Goal: Check status: Check status

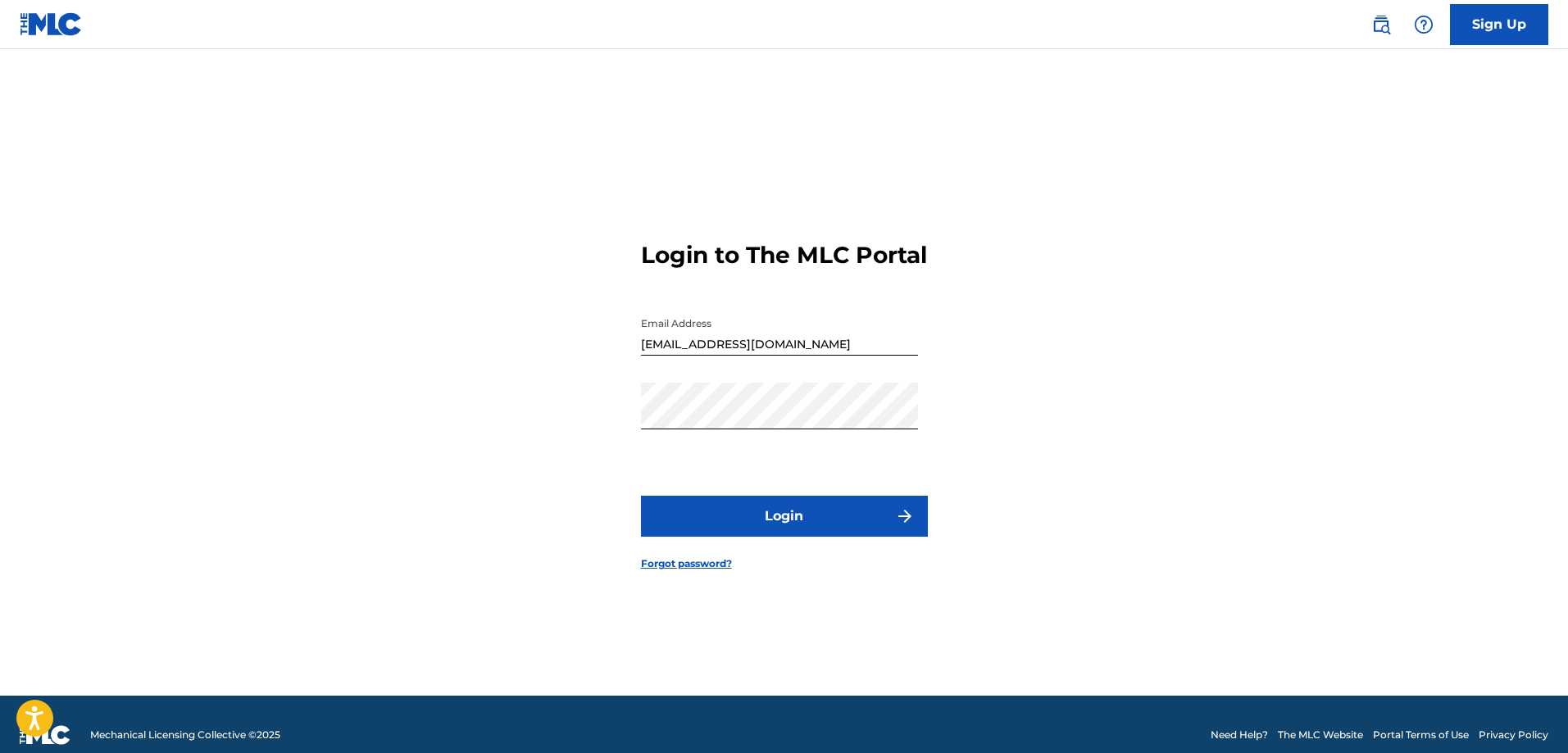
click at [755, 537] on button "Login" at bounding box center [784, 516] width 287 height 41
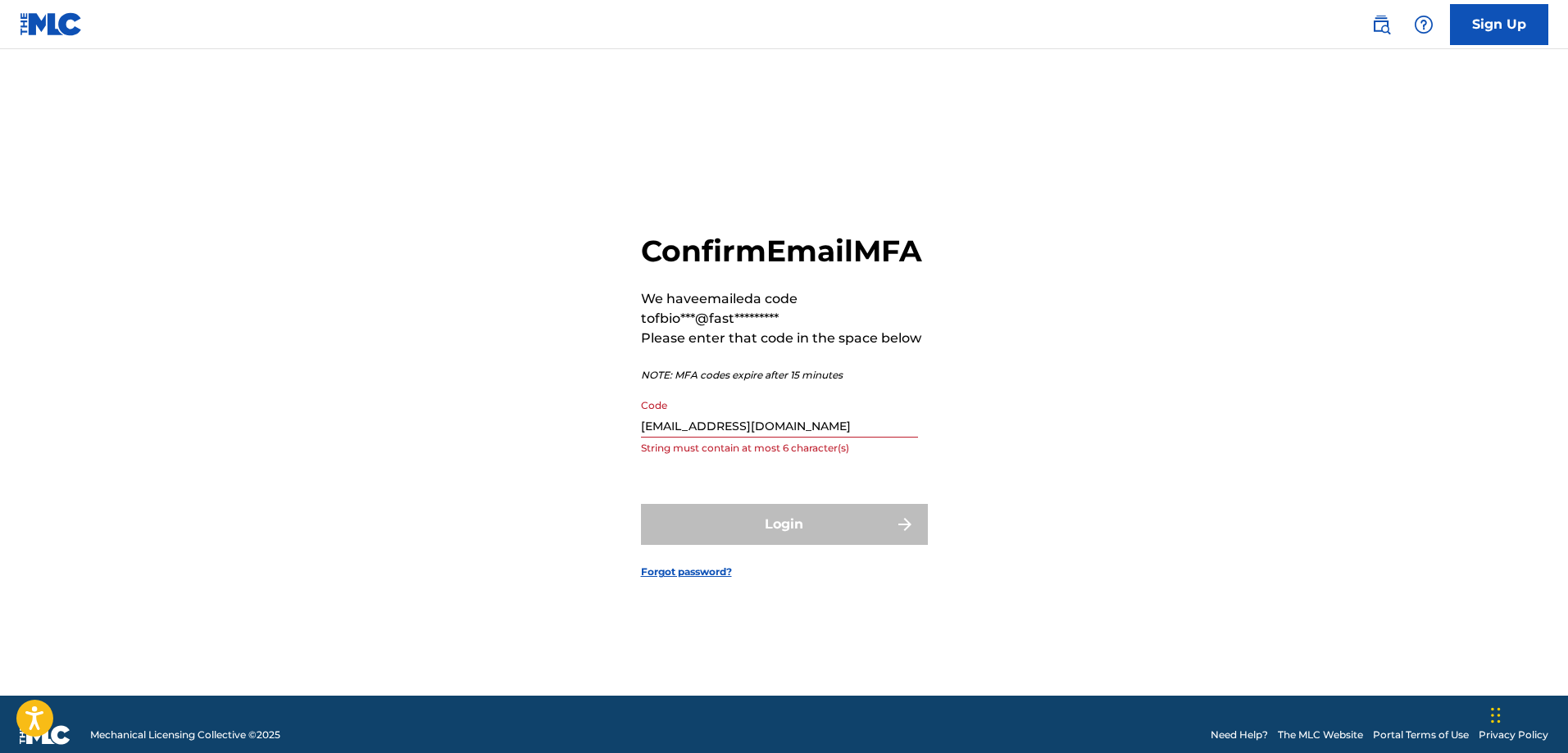
drag, startPoint x: 698, startPoint y: 447, endPoint x: 331, endPoint y: 426, distance: 367.6
click at [331, 426] on div "Confirm Email MFA We have emailed a code to fbio***@fast********* Please enter …" at bounding box center [784, 393] width 1148 height 606
paste input "844054"
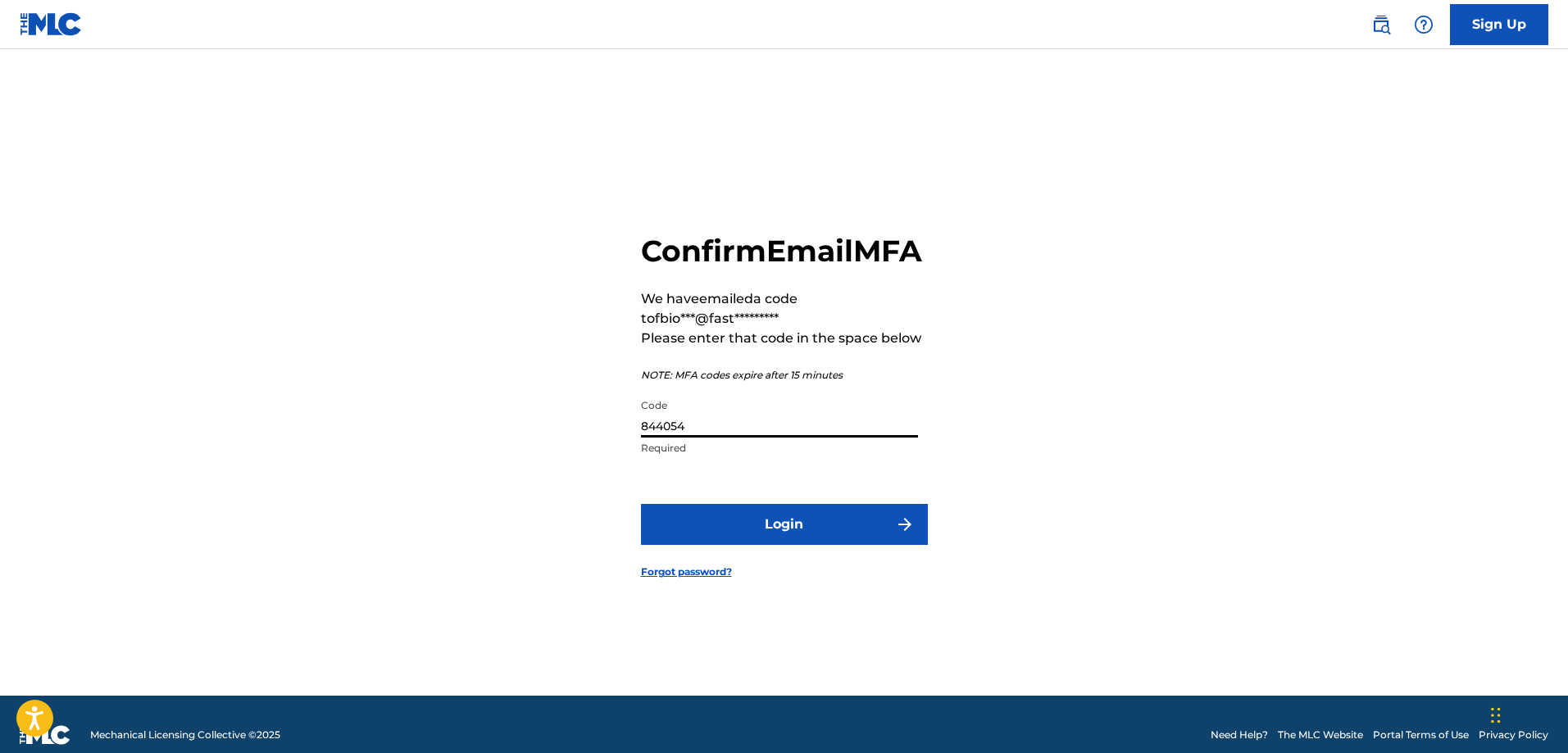
type input "844054"
click at [766, 539] on button "Login" at bounding box center [784, 524] width 287 height 41
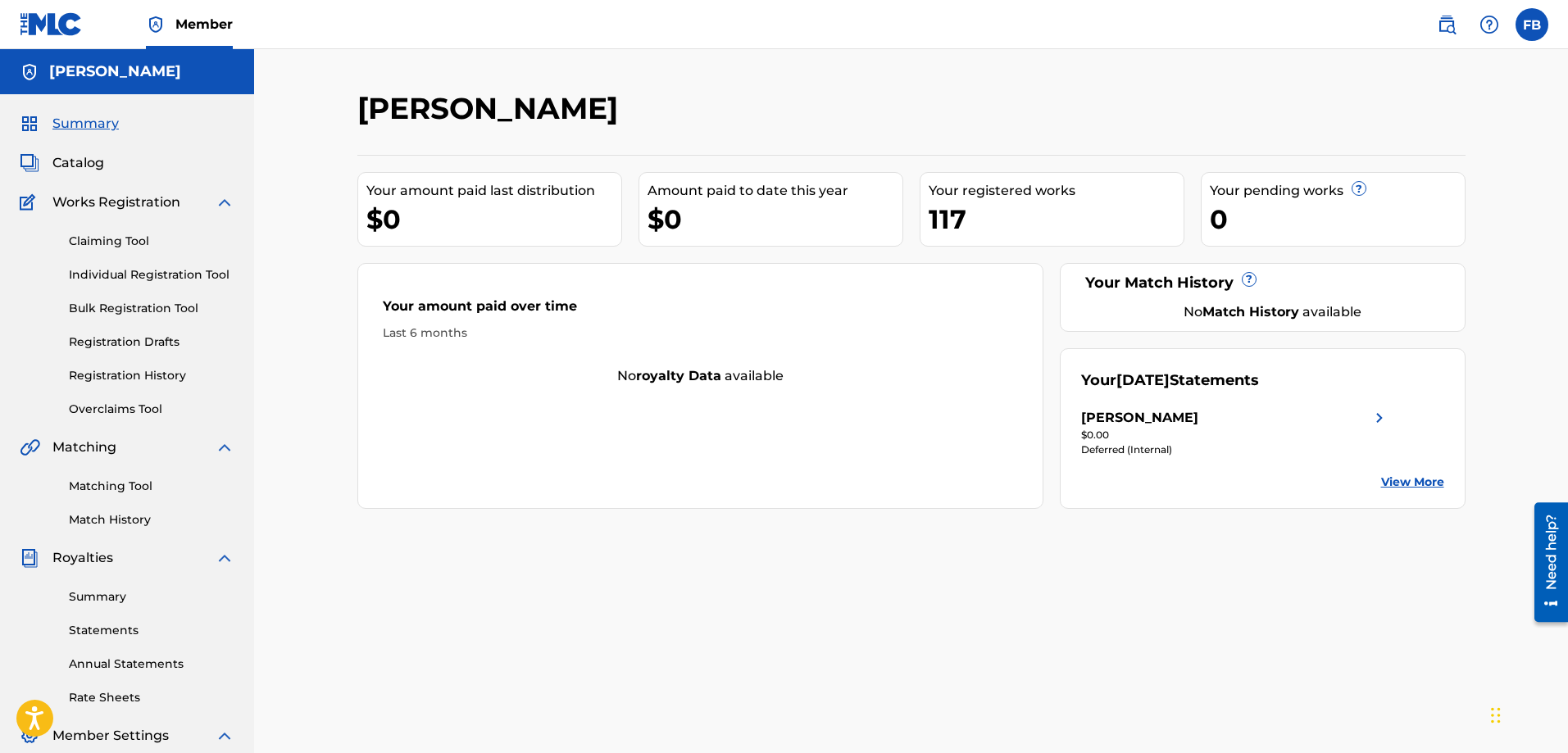
click at [118, 240] on link "Claiming Tool" at bounding box center [151, 241] width 165 height 17
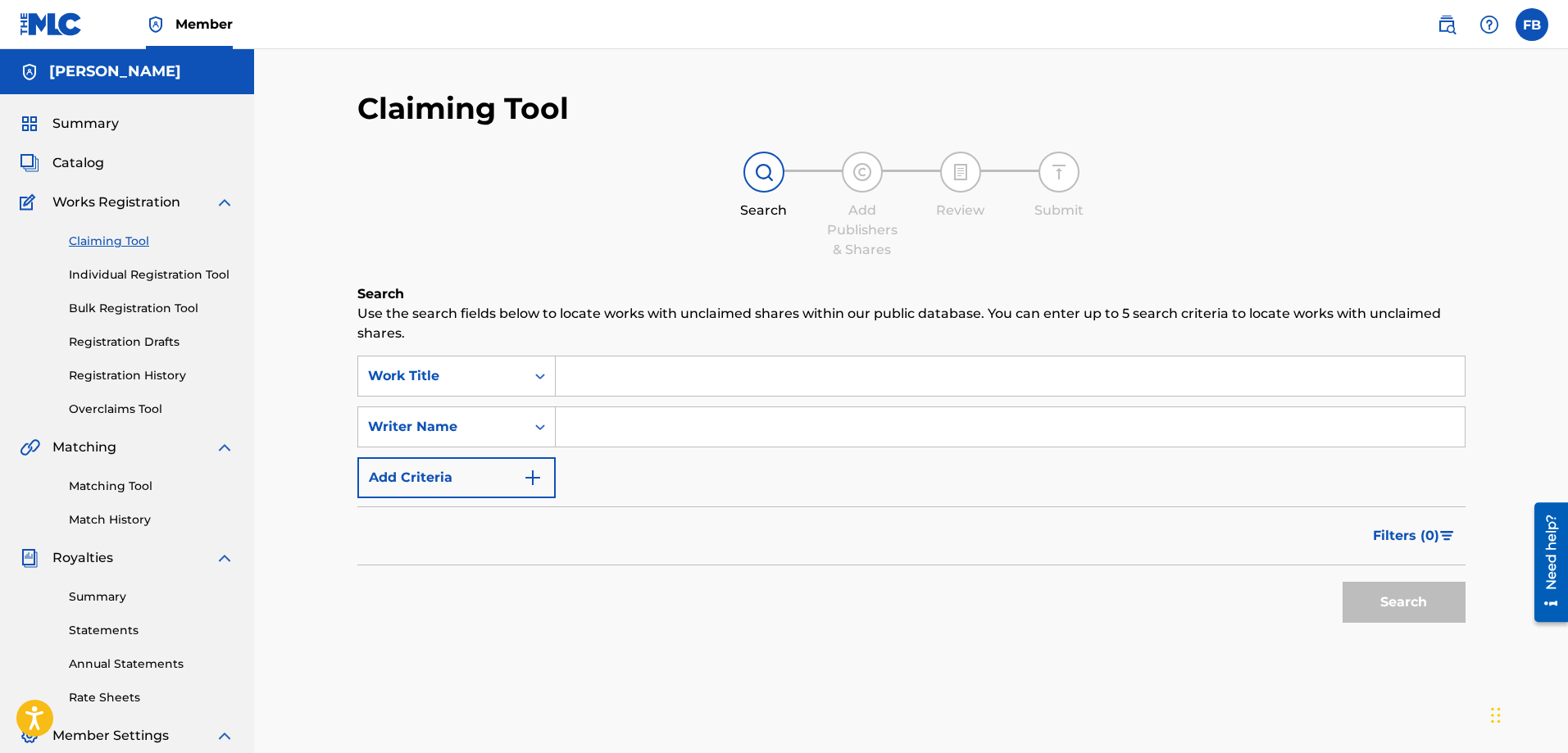
click at [160, 279] on link "Individual Registration Tool" at bounding box center [151, 275] width 165 height 17
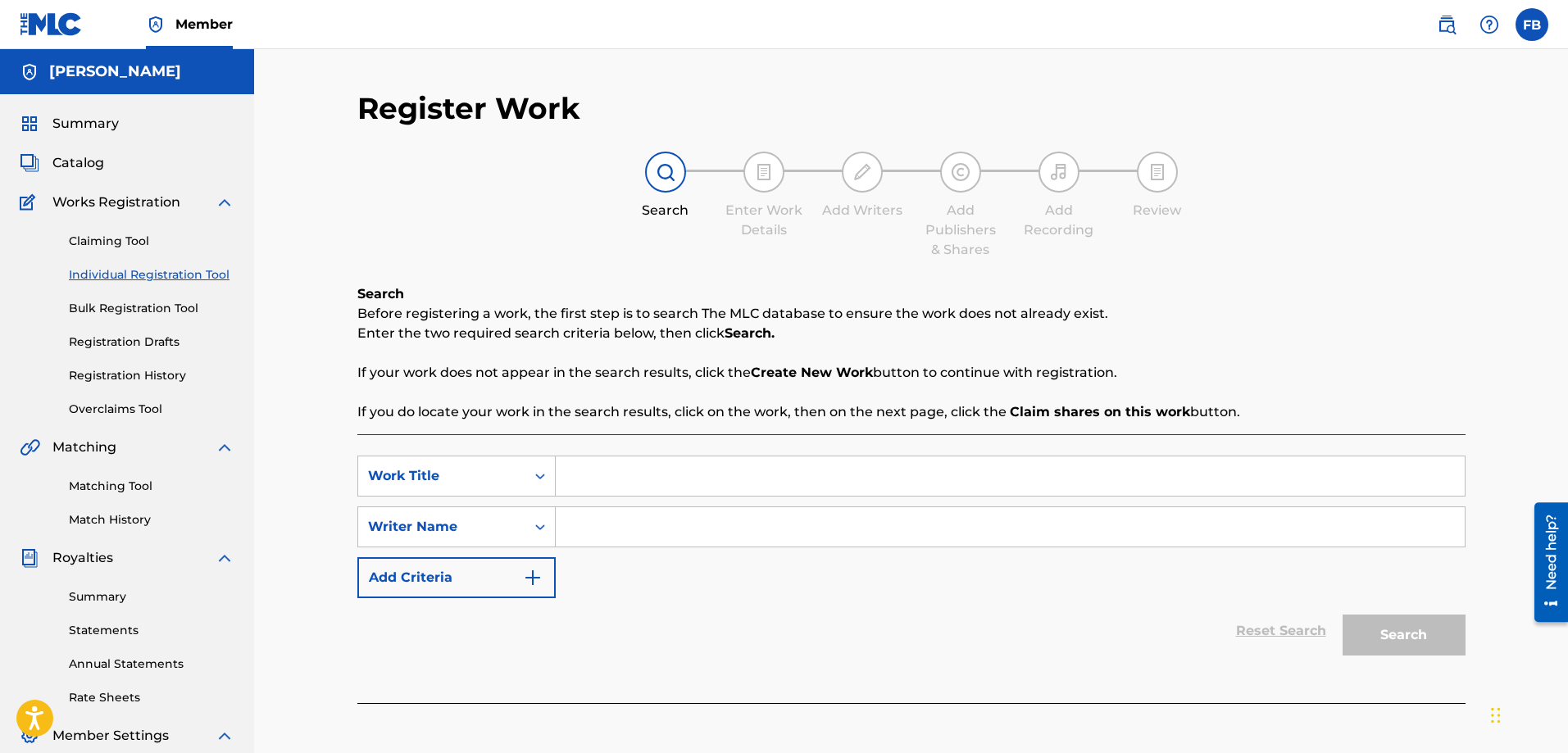
click at [100, 516] on link "Match History" at bounding box center [151, 519] width 165 height 17
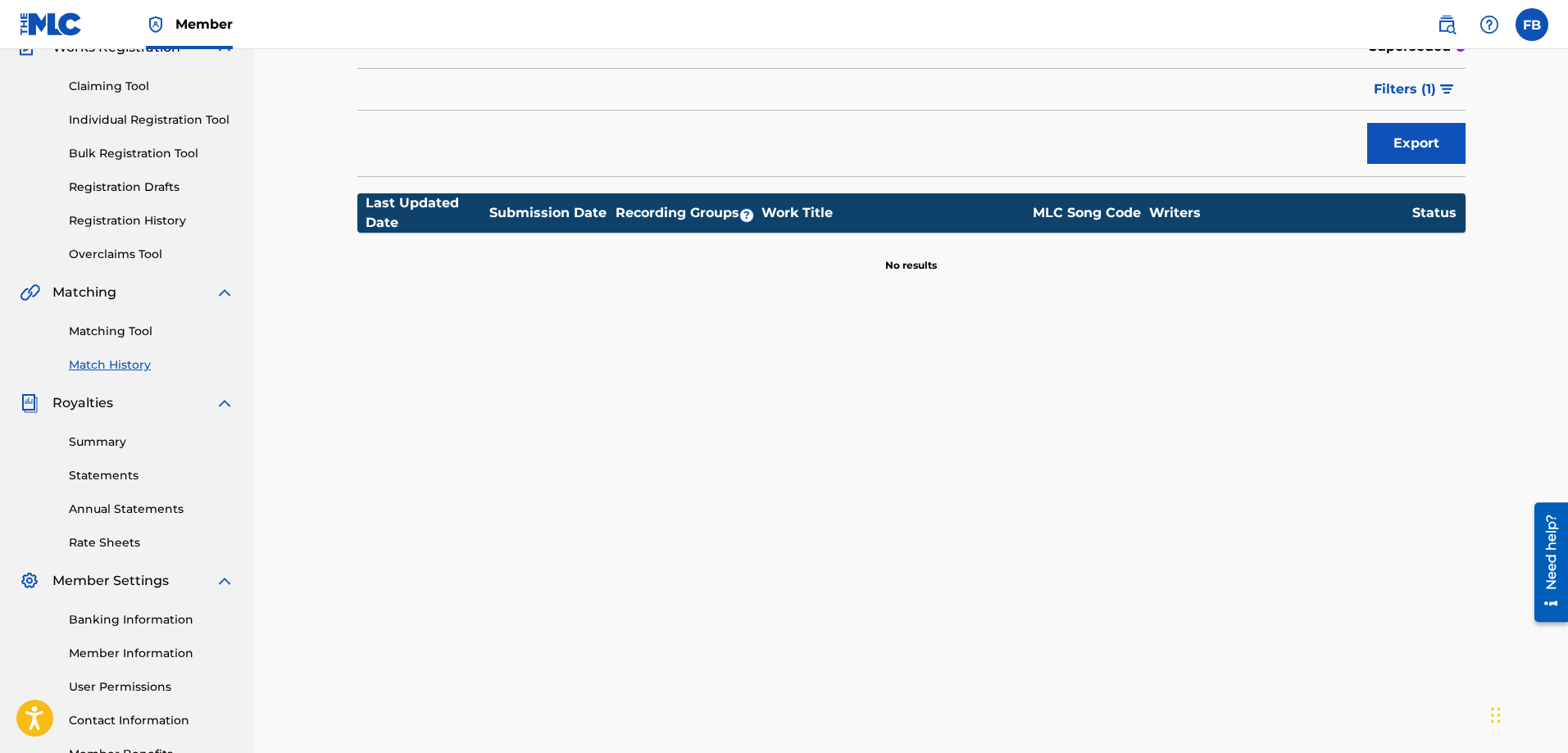
scroll to position [263, 0]
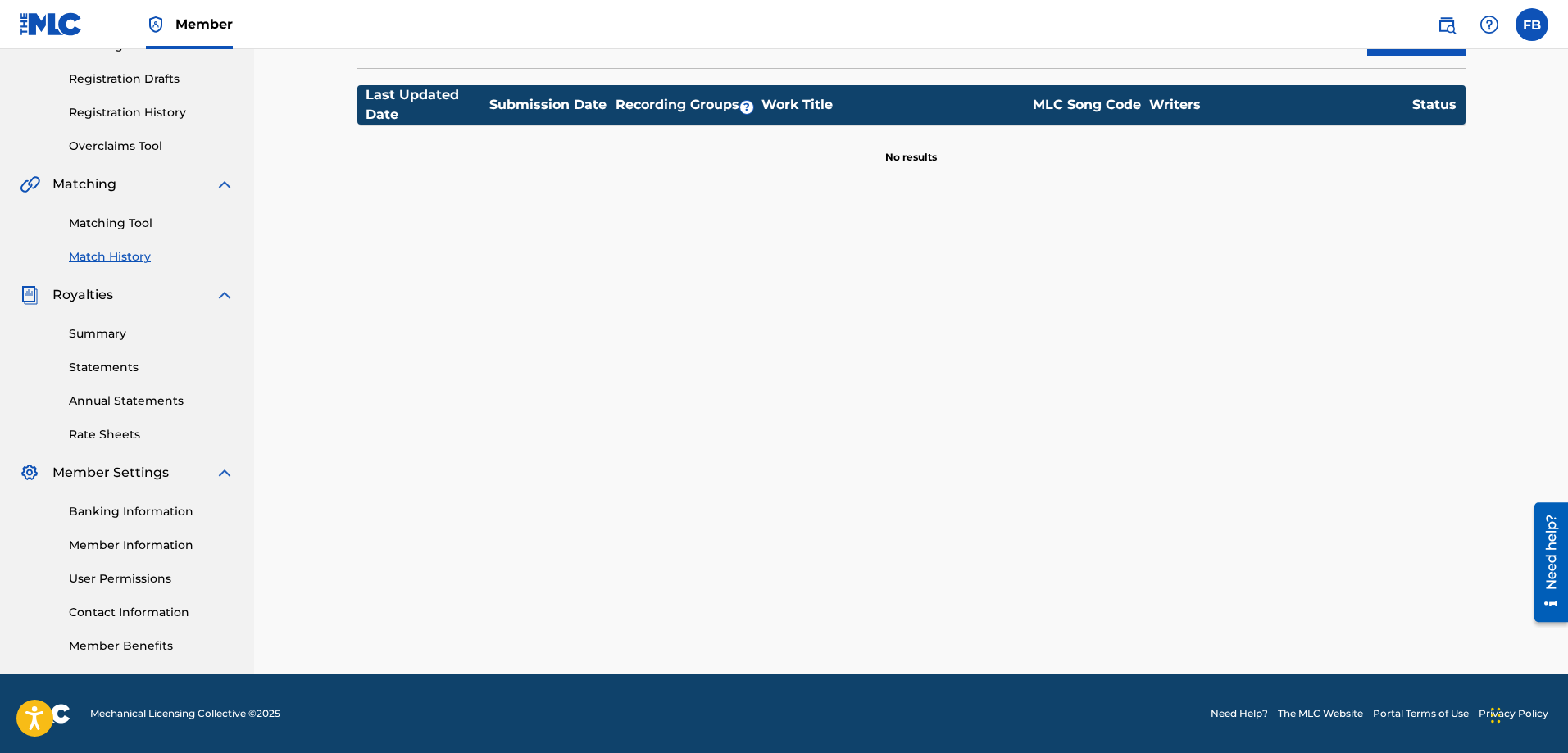
click at [112, 331] on link "Summary" at bounding box center [151, 334] width 165 height 17
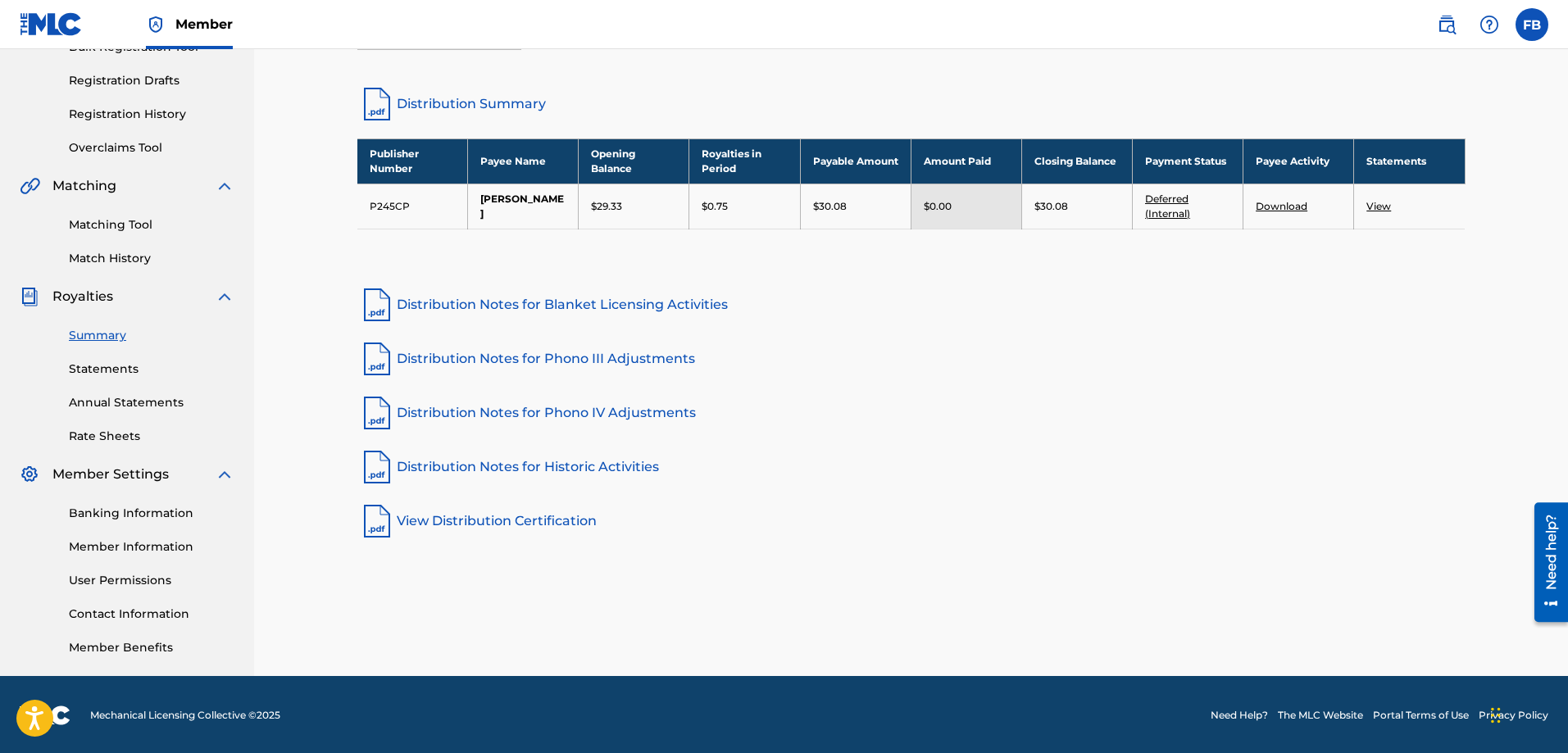
scroll to position [263, 0]
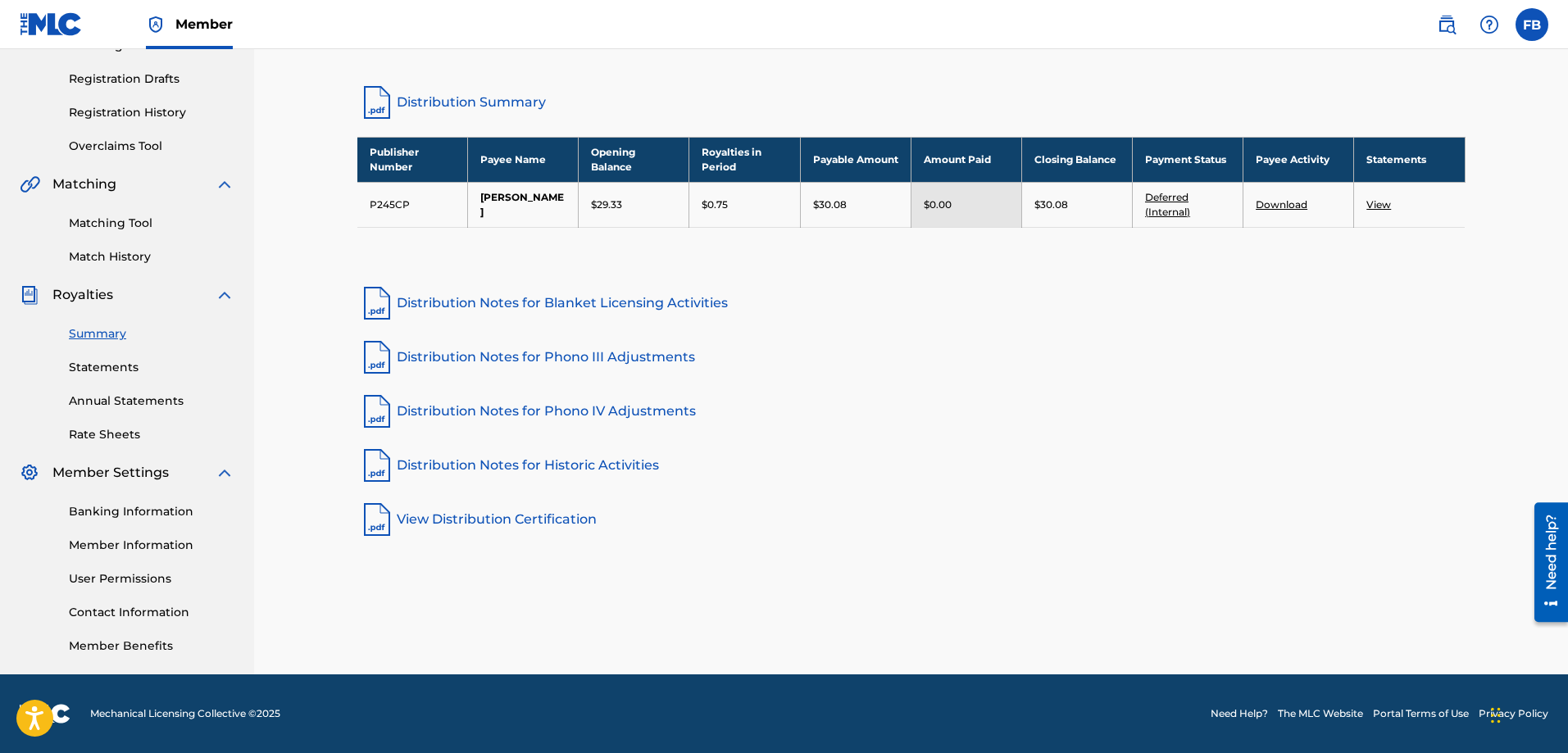
click at [135, 506] on link "Banking Information" at bounding box center [151, 512] width 165 height 17
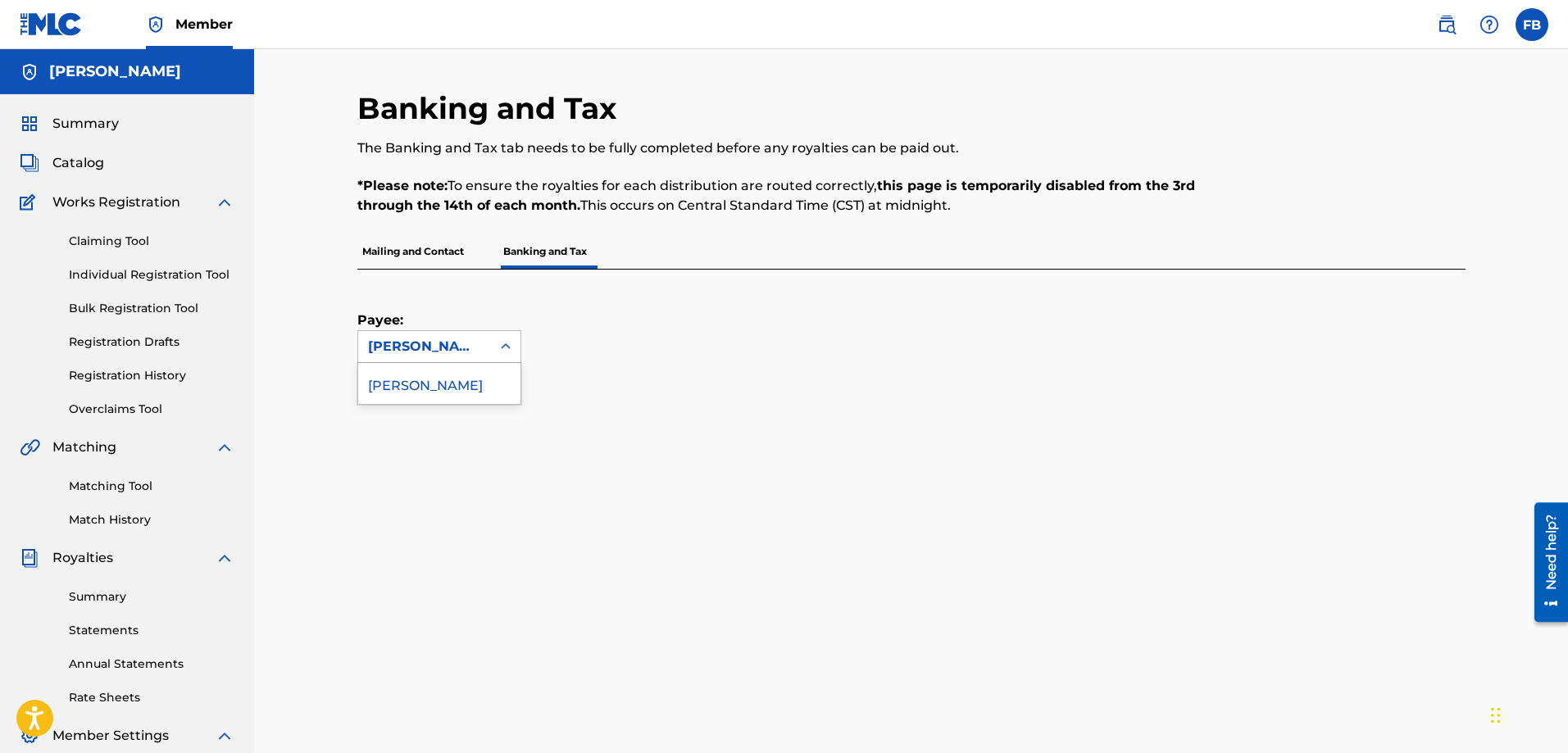
click at [499, 345] on icon at bounding box center [506, 347] width 17 height 17
drag, startPoint x: 466, startPoint y: 388, endPoint x: 927, endPoint y: 337, distance: 463.8
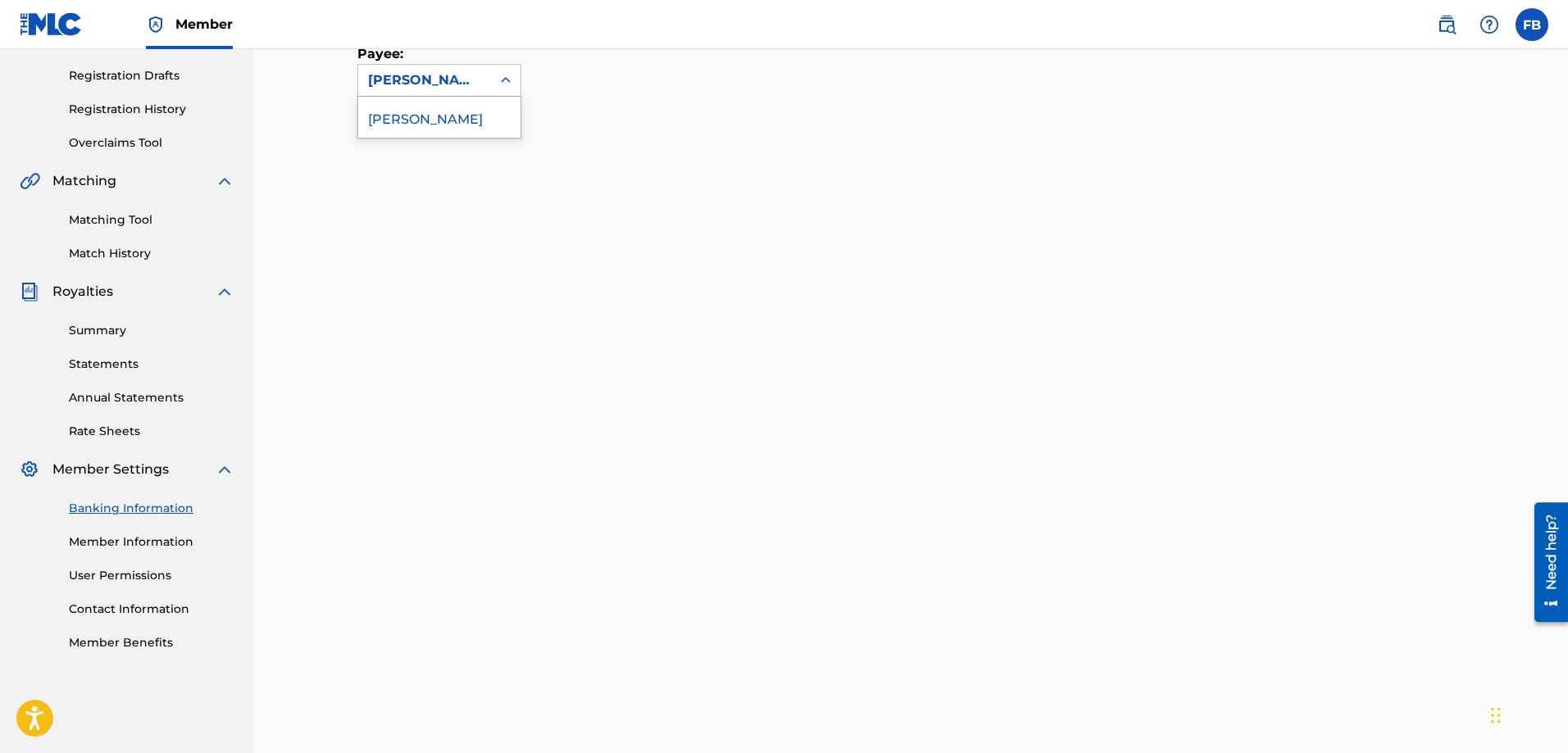
scroll to position [228, 0]
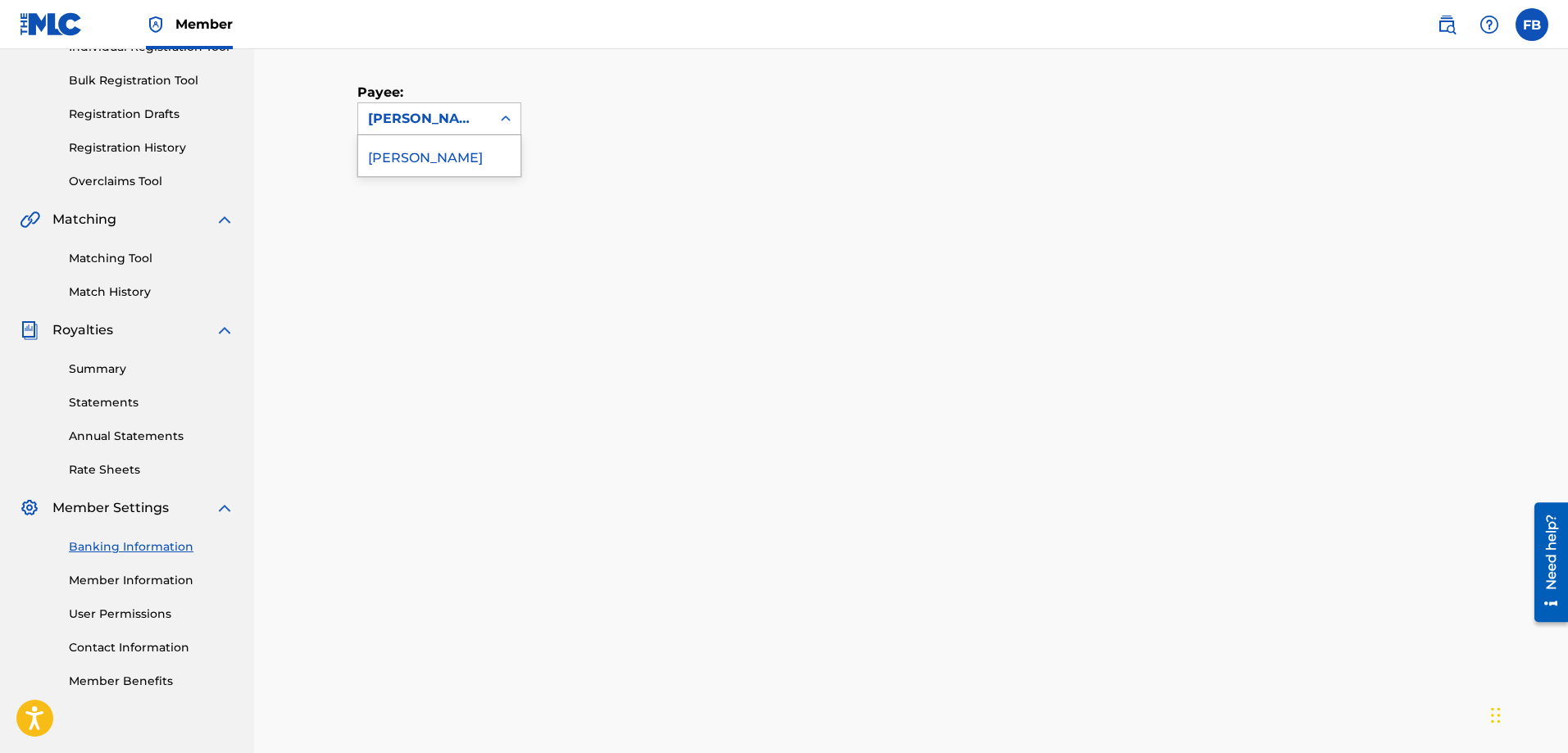
click at [950, 165] on div "Payee: 1 result available. Use Up and Down to choose options, press Enter to se…" at bounding box center [912, 563] width 1108 height 1043
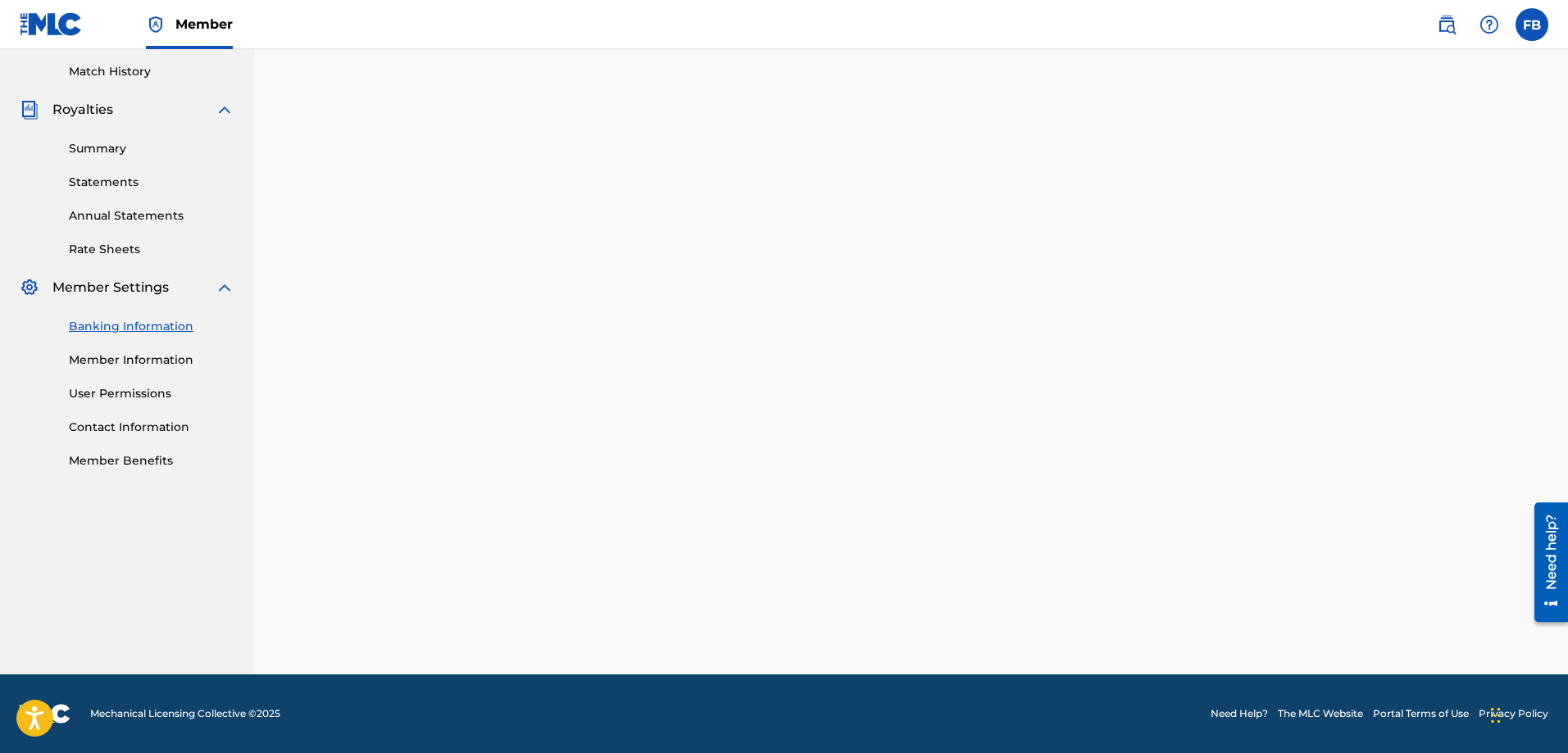
scroll to position [0, 0]
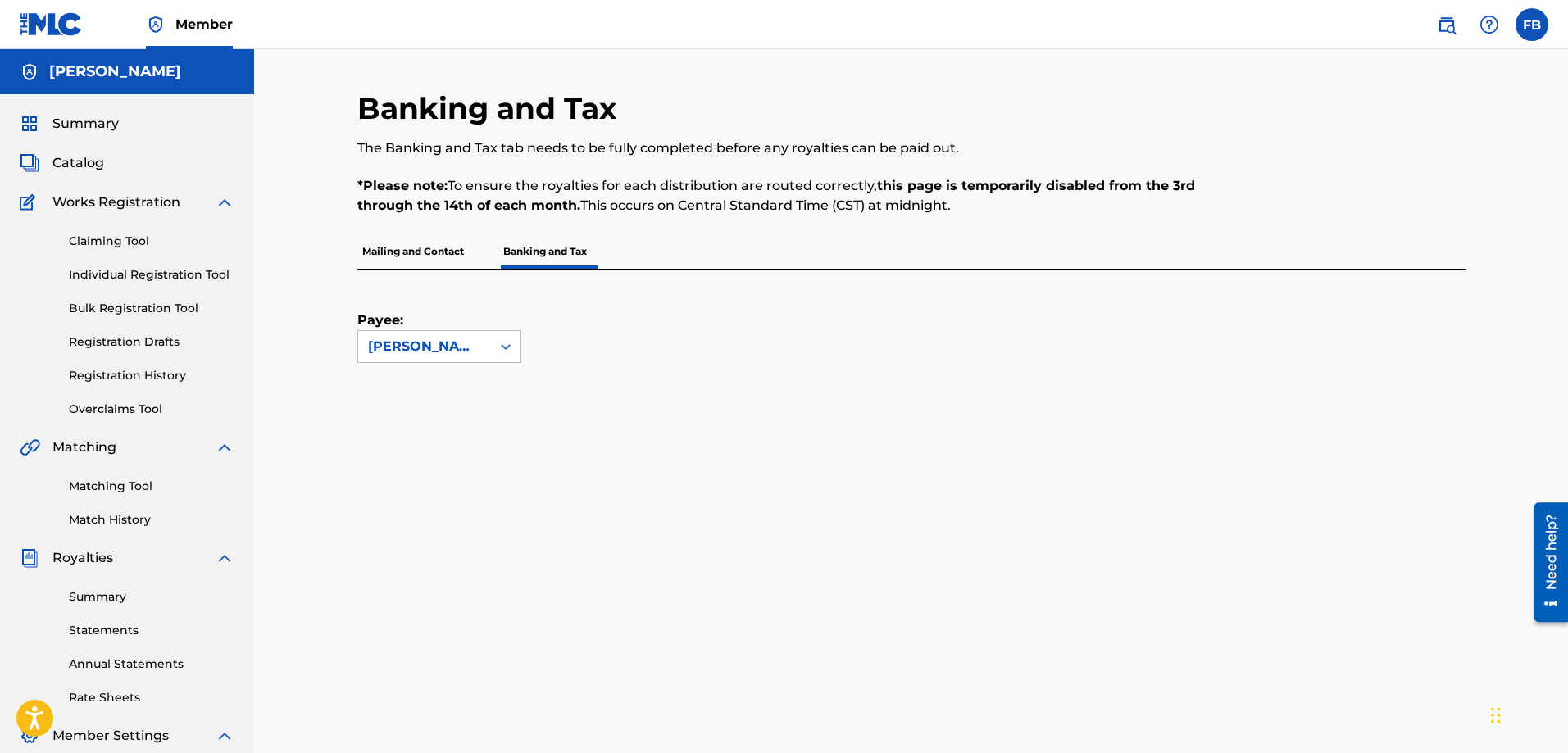
click at [130, 387] on div "Claiming Tool Individual Registration Tool Bulk Registration Tool Registration …" at bounding box center [127, 315] width 214 height 206
click at [130, 379] on link "Registration History" at bounding box center [151, 376] width 165 height 17
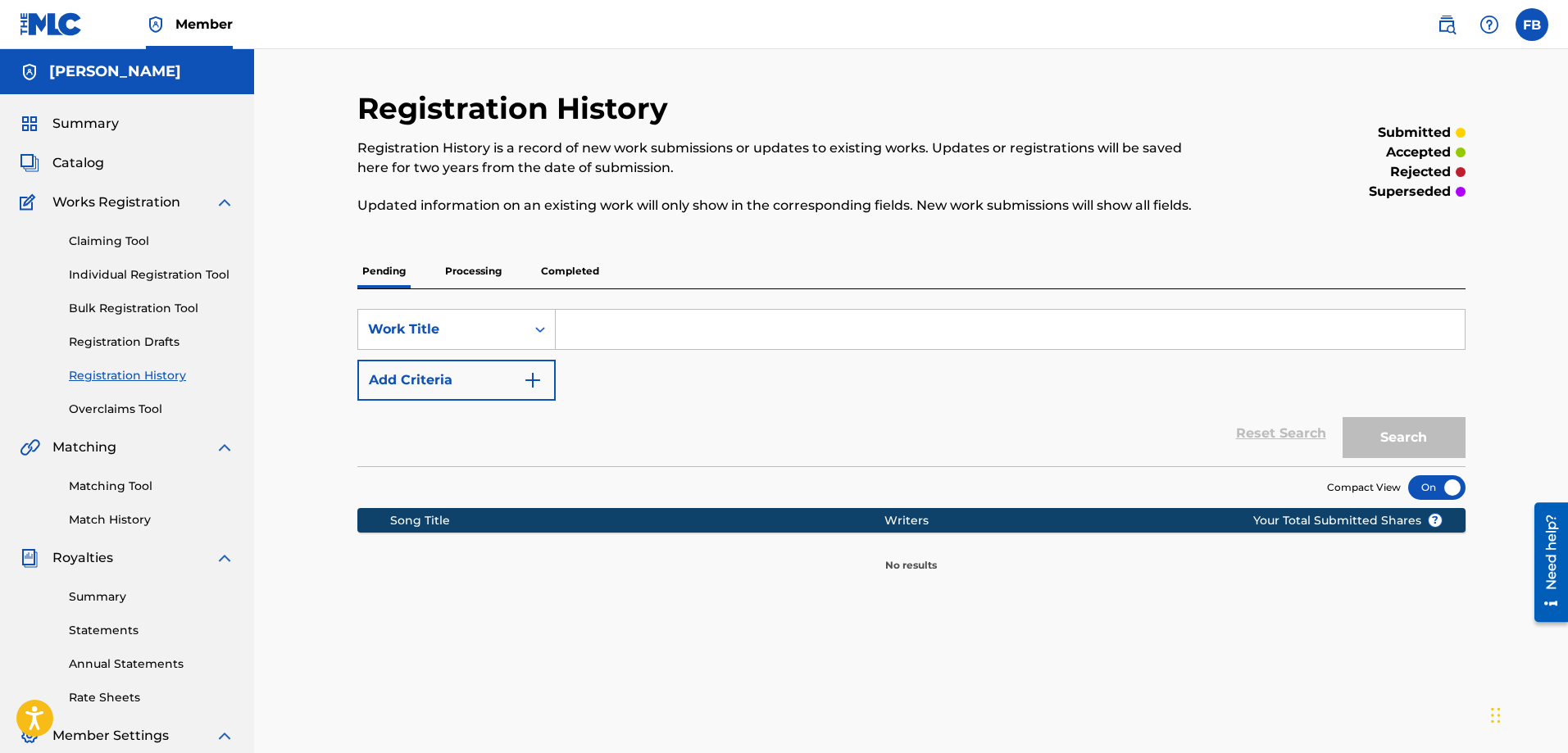
click at [467, 269] on p "Processing" at bounding box center [474, 271] width 66 height 34
click at [576, 268] on p "Completed" at bounding box center [570, 271] width 68 height 34
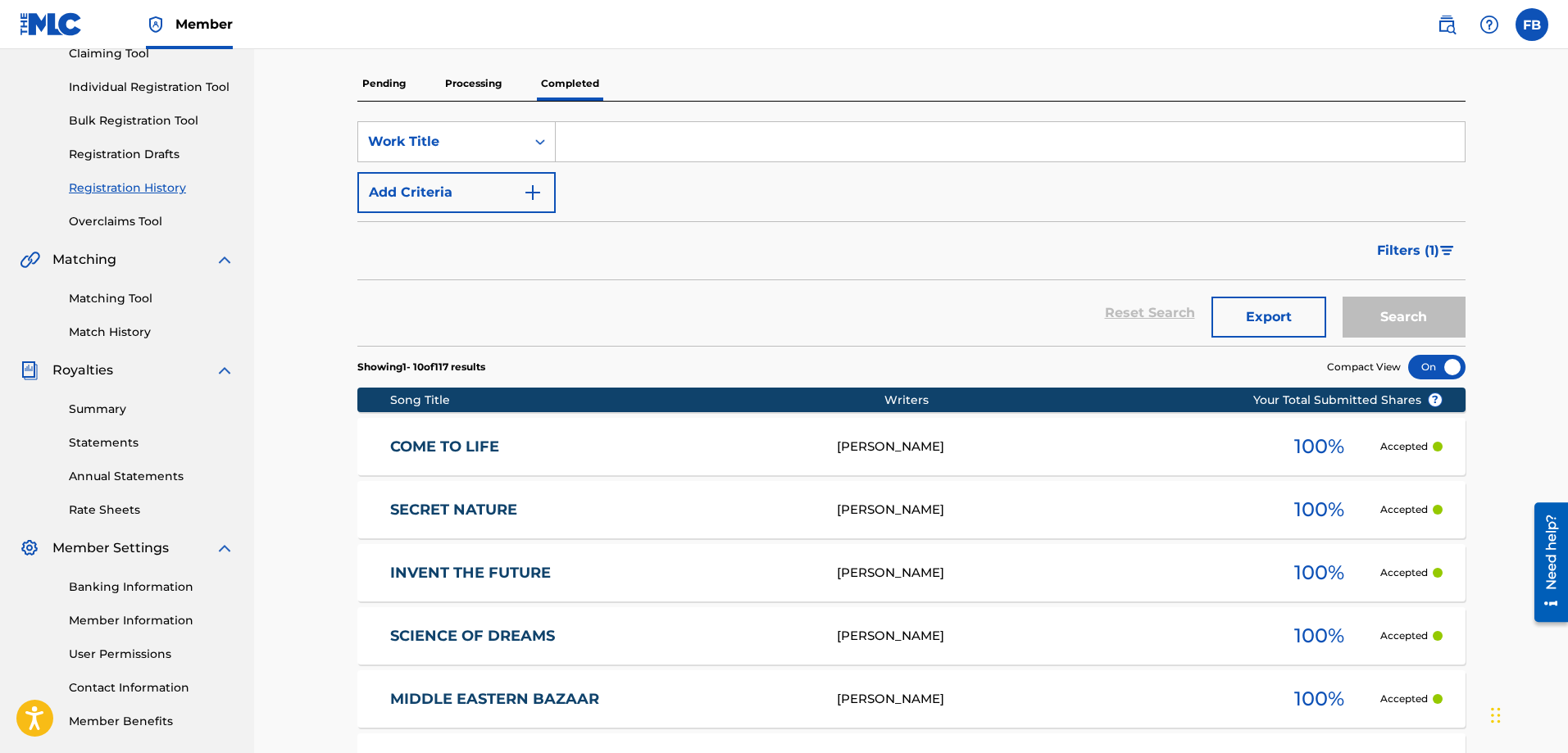
scroll to position [273, 0]
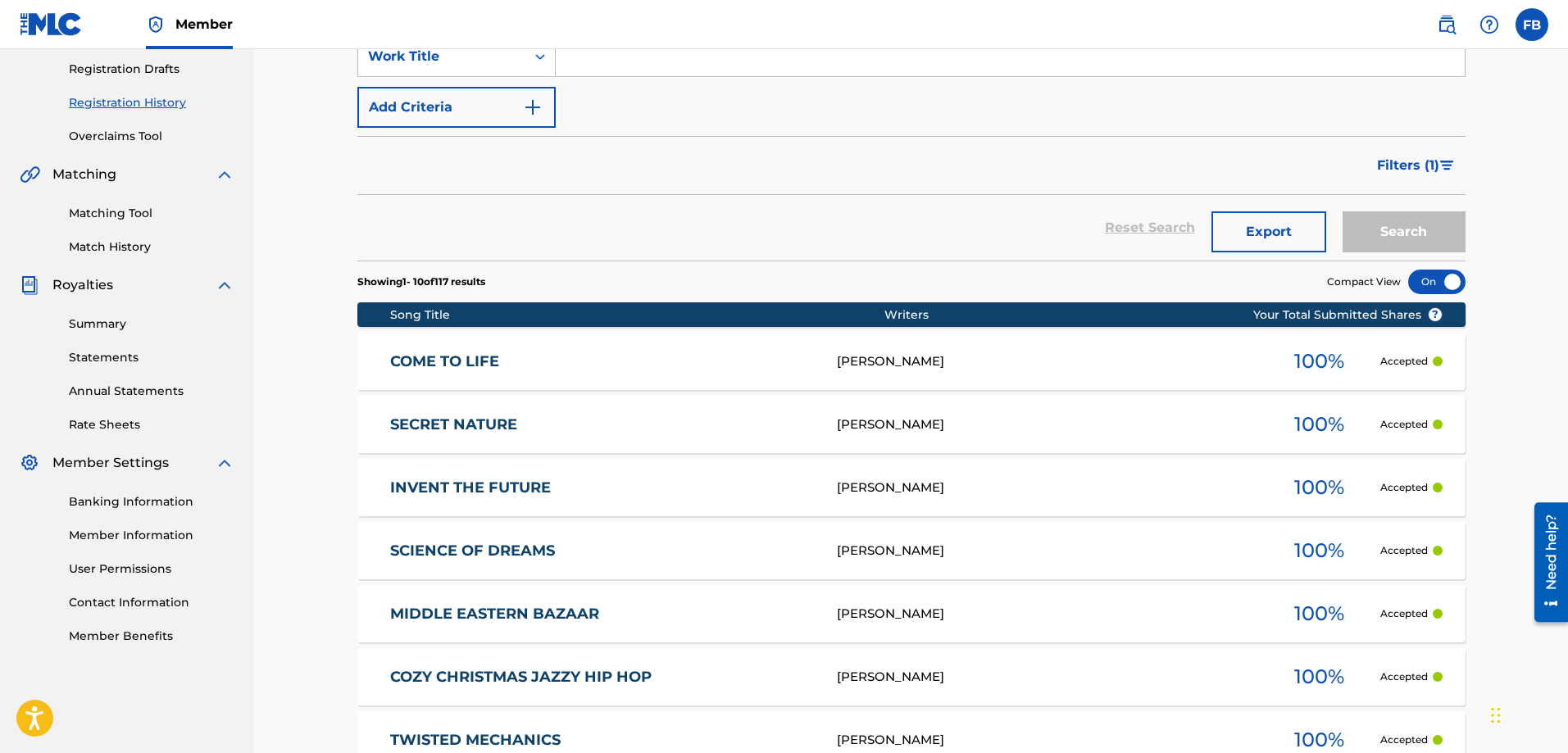
click at [448, 359] on link "COME TO LIFE" at bounding box center [602, 362] width 425 height 19
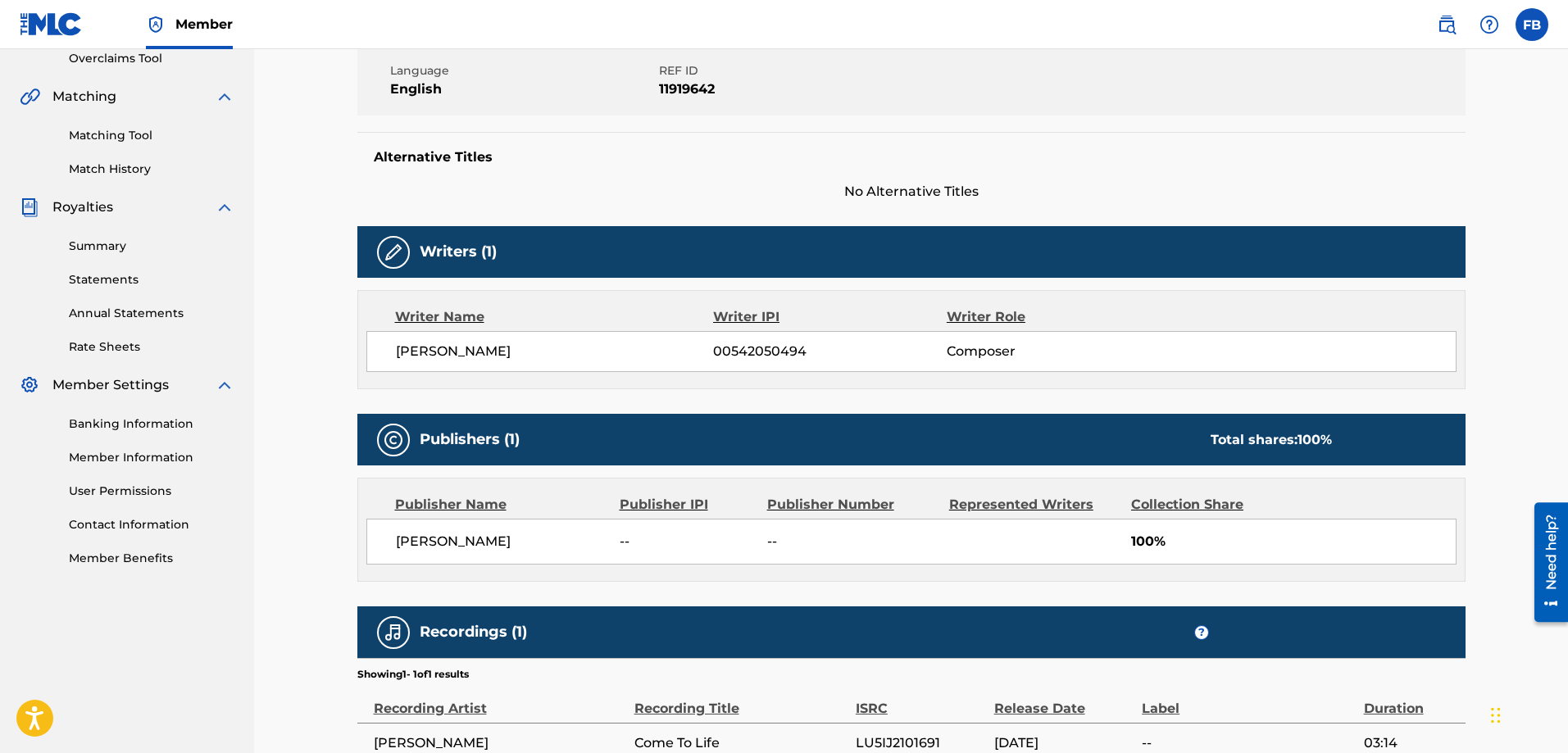
scroll to position [410, 0]
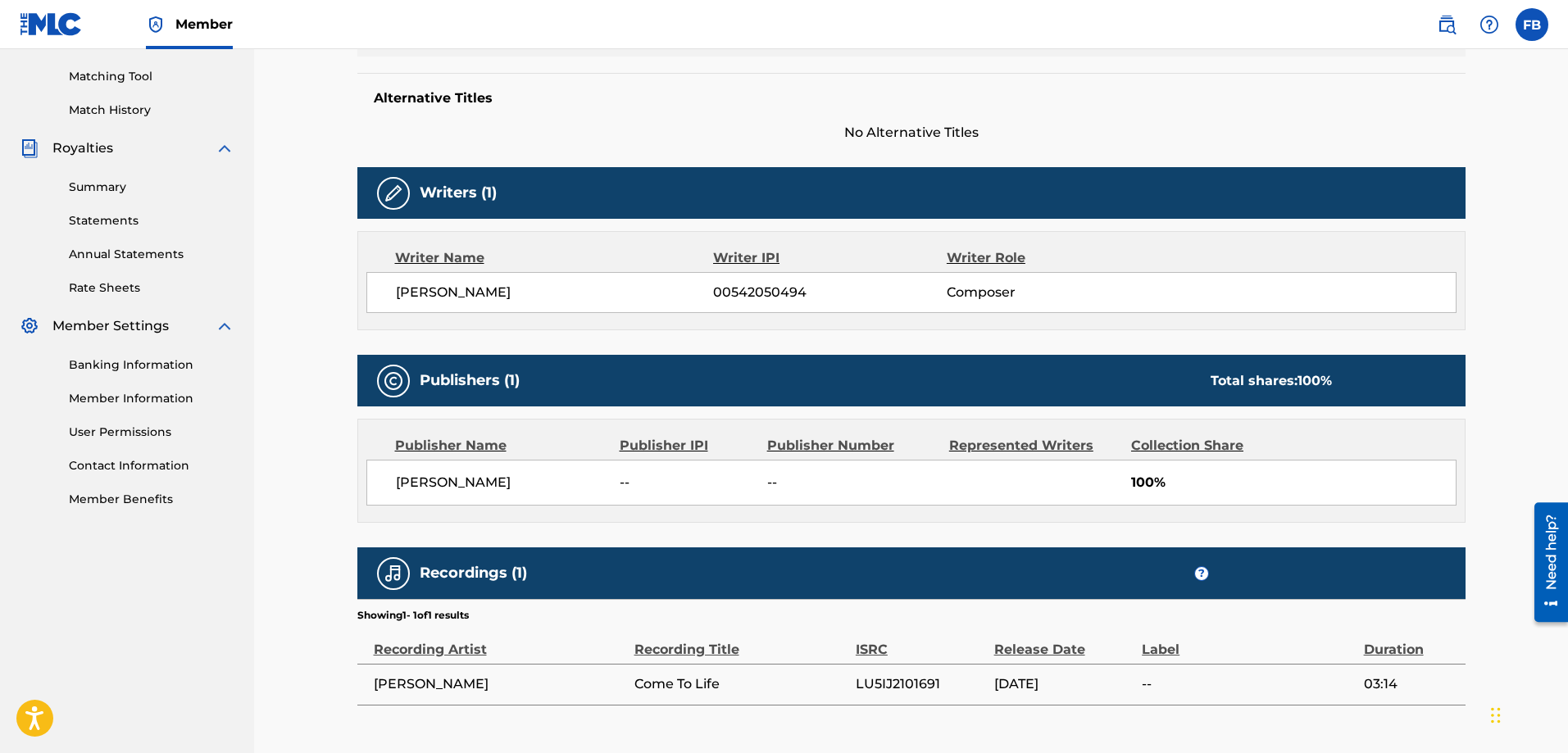
click at [494, 480] on span "[PERSON_NAME]" at bounding box center [501, 483] width 212 height 20
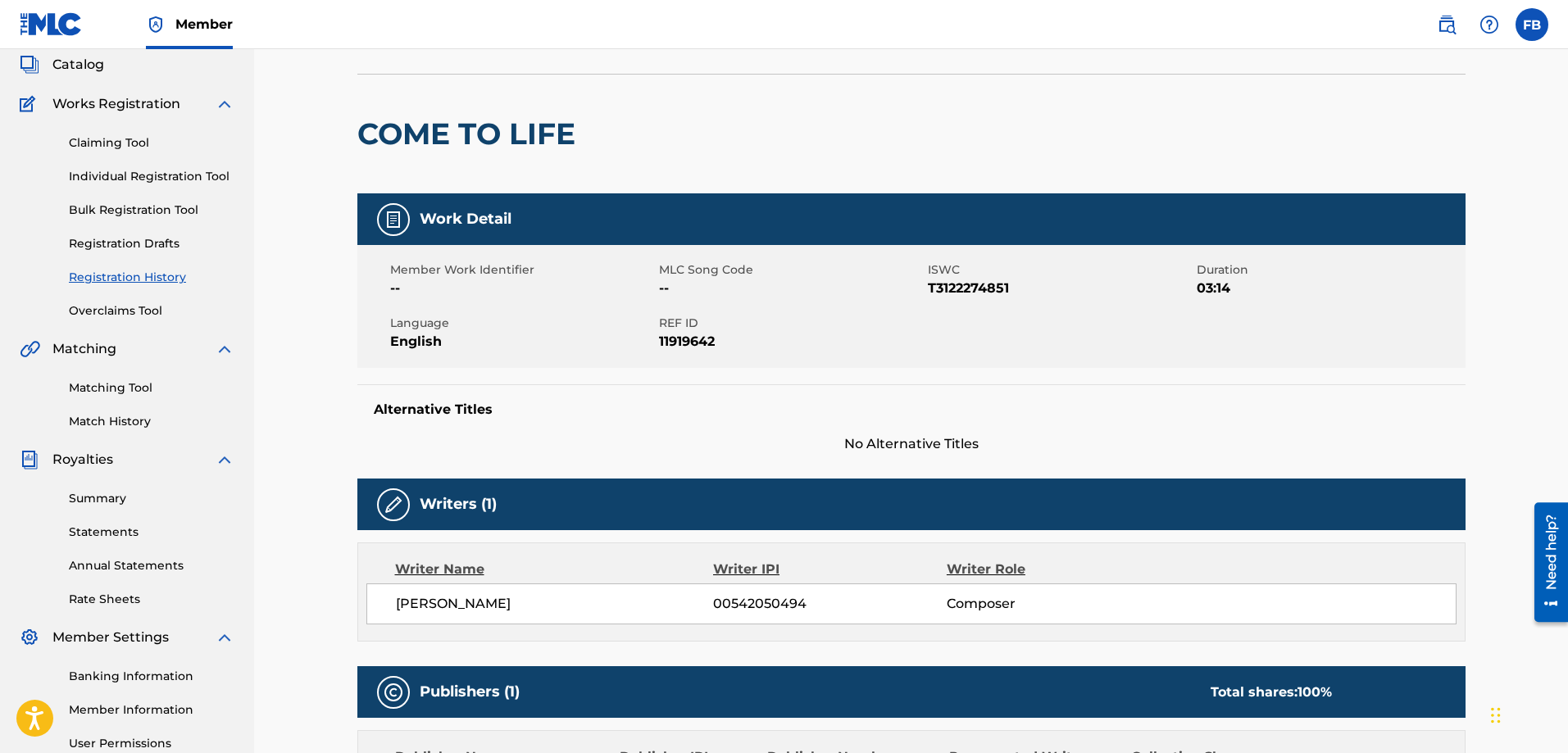
scroll to position [96, 0]
